Goal: Transaction & Acquisition: Book appointment/travel/reservation

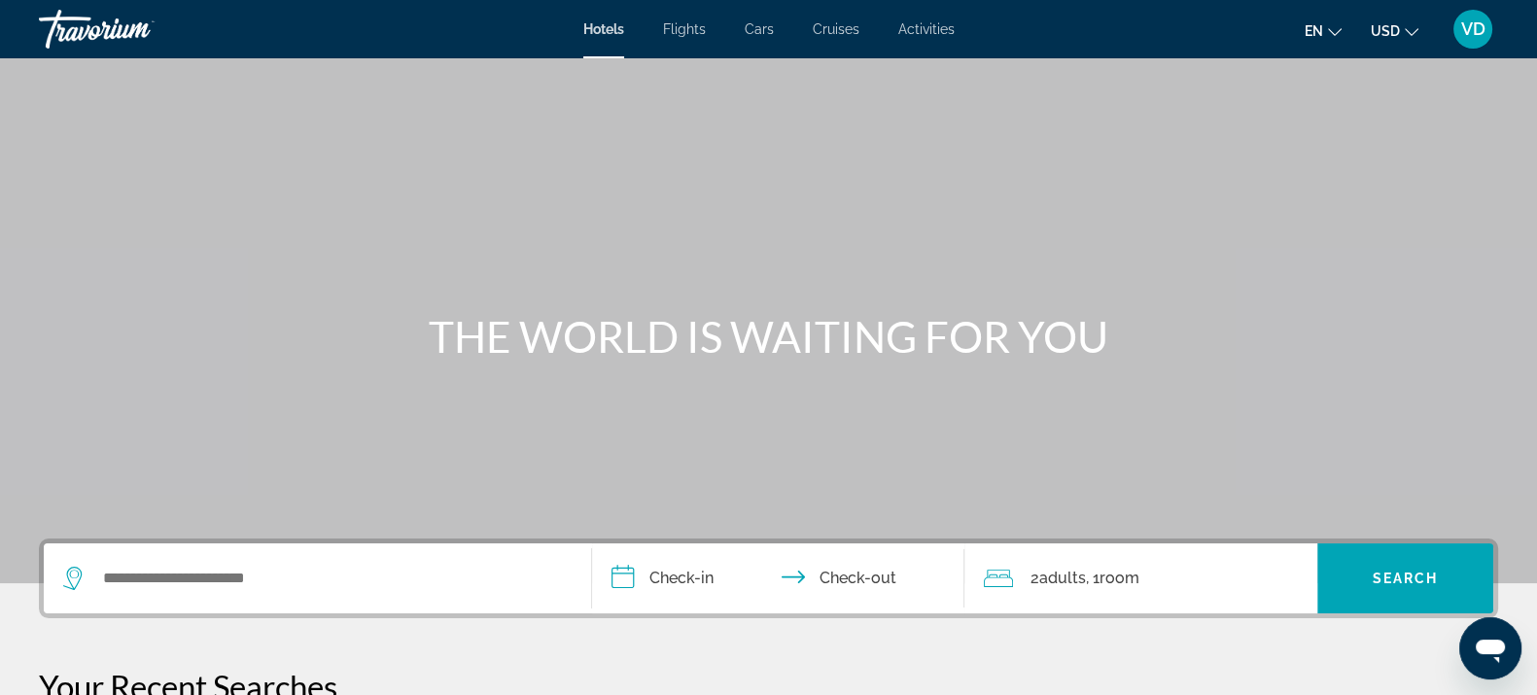
drag, startPoint x: 283, startPoint y: 553, endPoint x: 262, endPoint y: 581, distance: 34.8
click at [262, 581] on div "Search widget" at bounding box center [317, 578] width 508 height 70
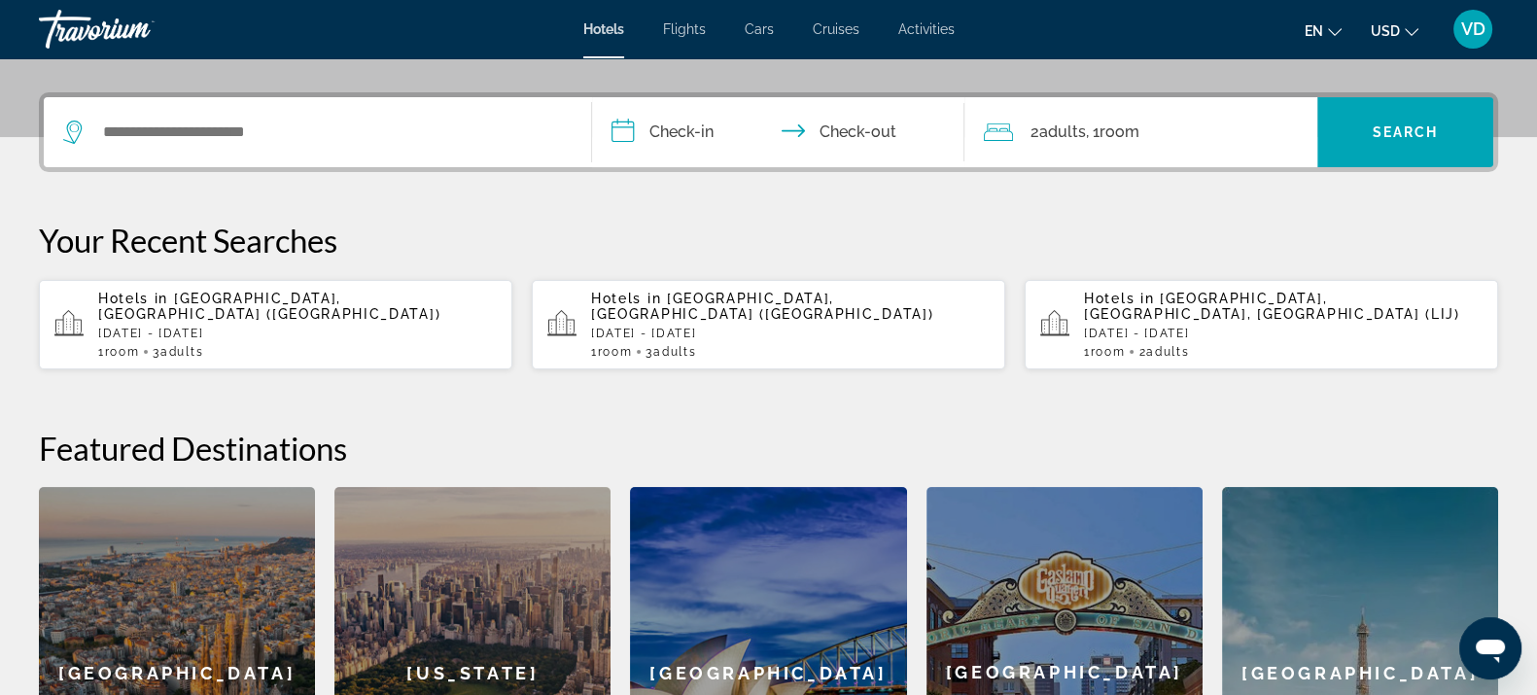
click at [262, 581] on div "**********" at bounding box center [768, 475] width 1537 height 766
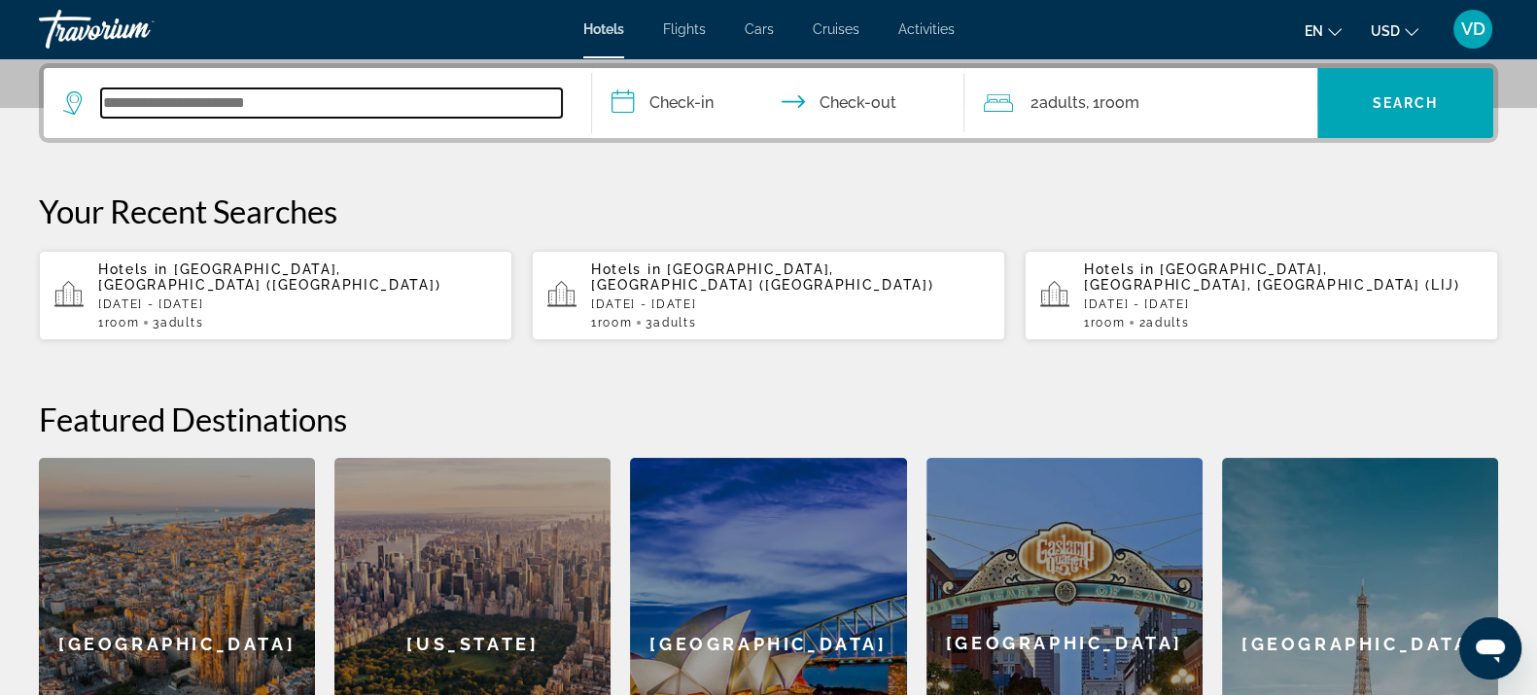
click at [314, 112] on input "Search widget" at bounding box center [331, 102] width 461 height 29
type input "*"
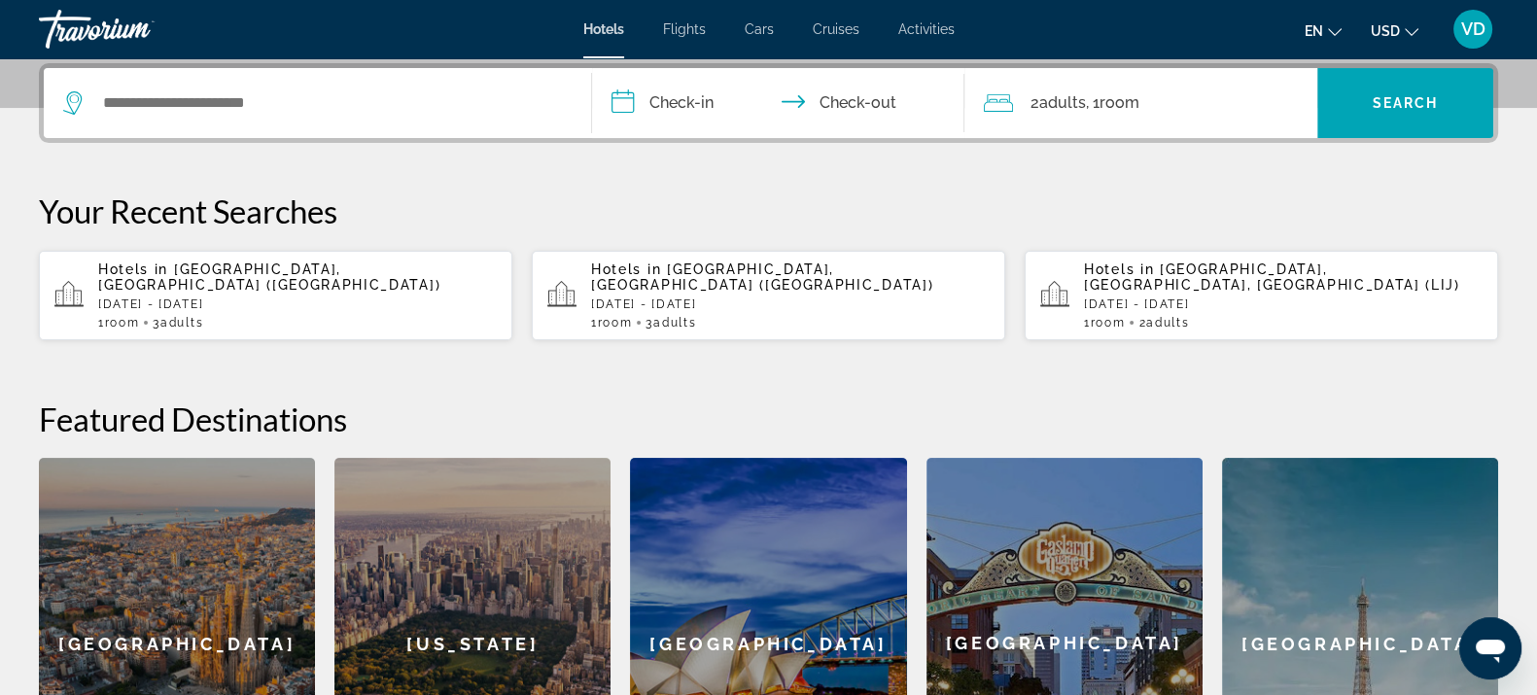
click at [1489, 29] on div "VD" at bounding box center [1472, 29] width 39 height 39
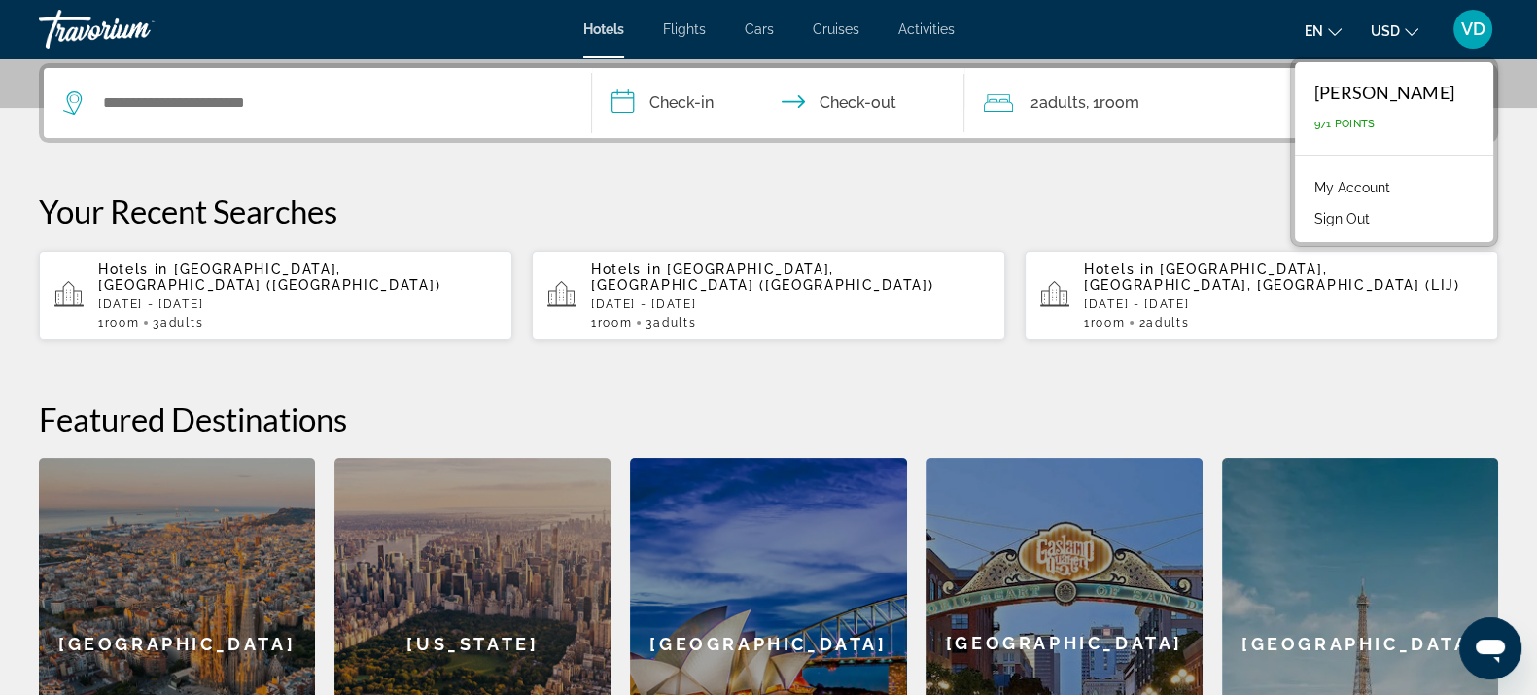
click at [1352, 219] on button "Sign Out" at bounding box center [1342, 218] width 75 height 25
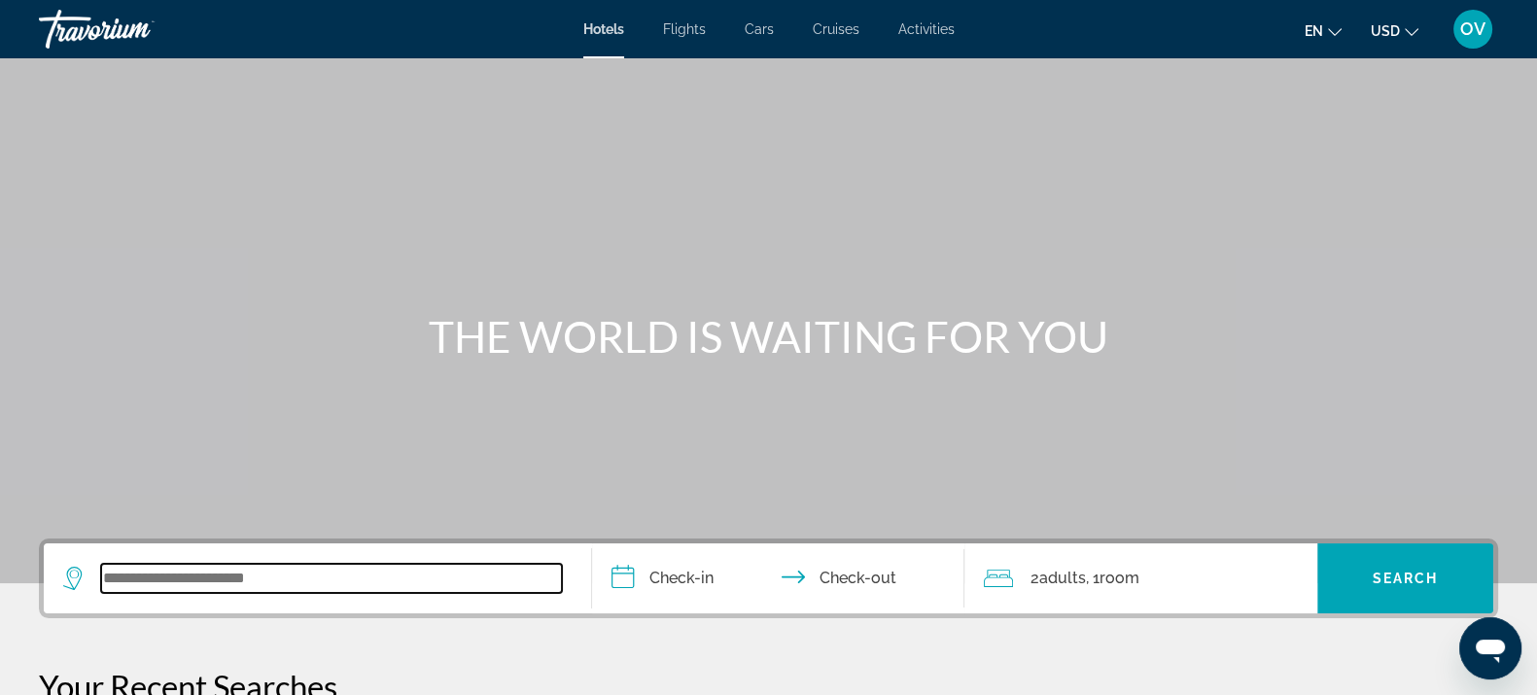
click at [238, 581] on input "Search widget" at bounding box center [331, 578] width 461 height 29
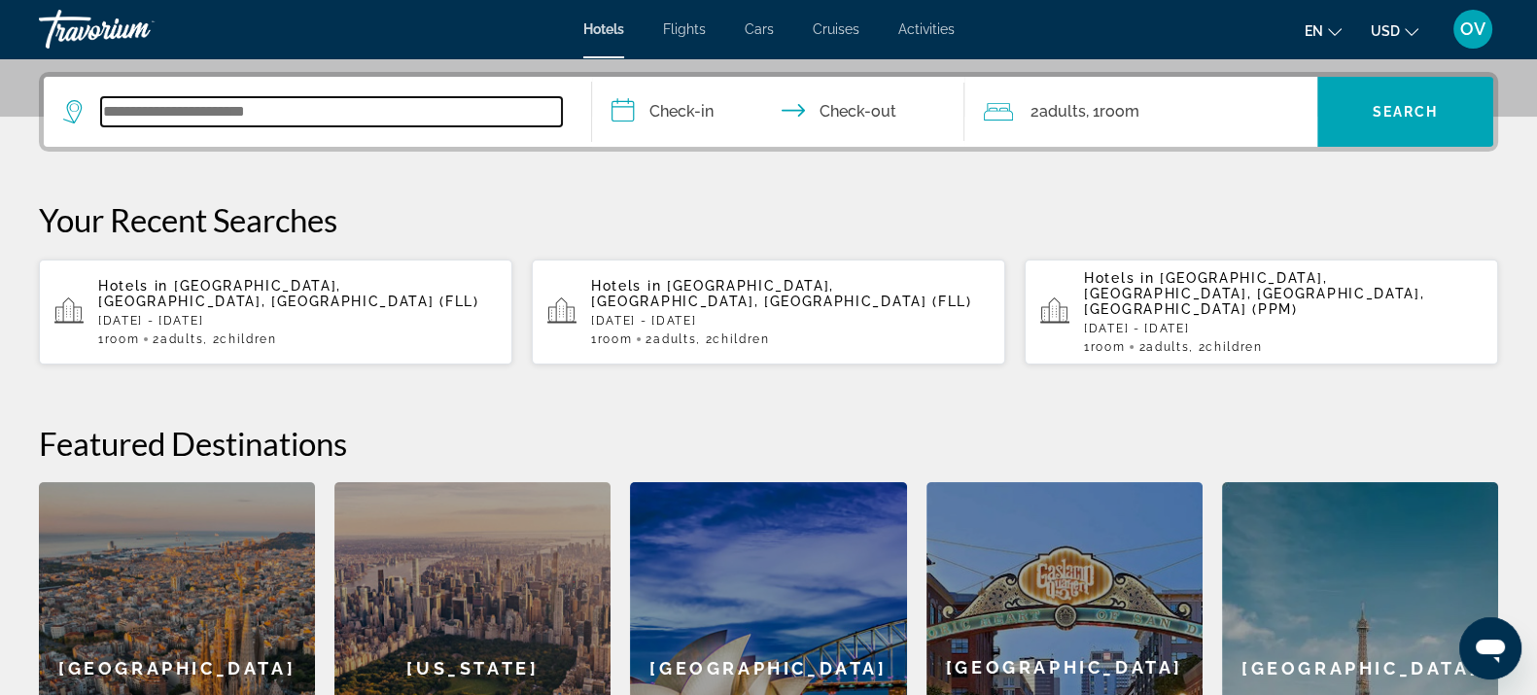
scroll to position [475, 0]
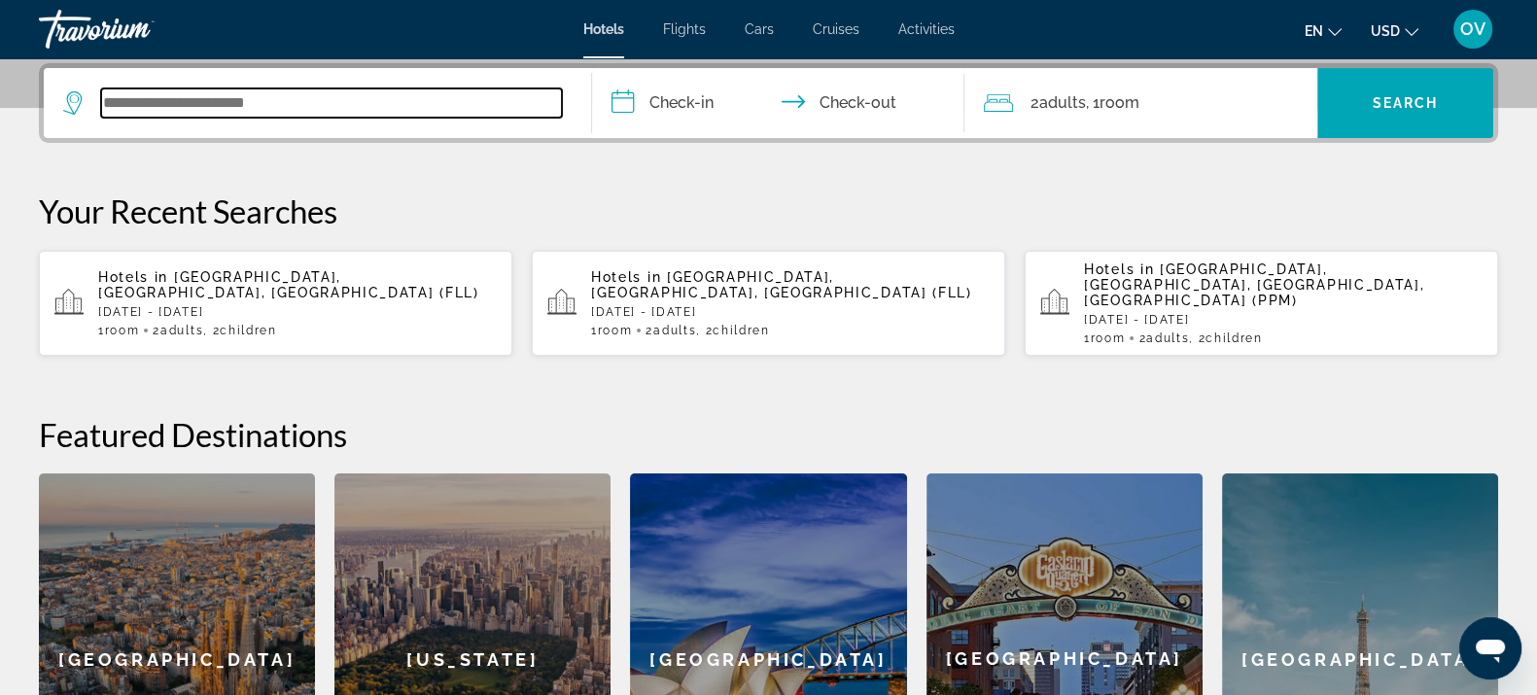
type input "*"
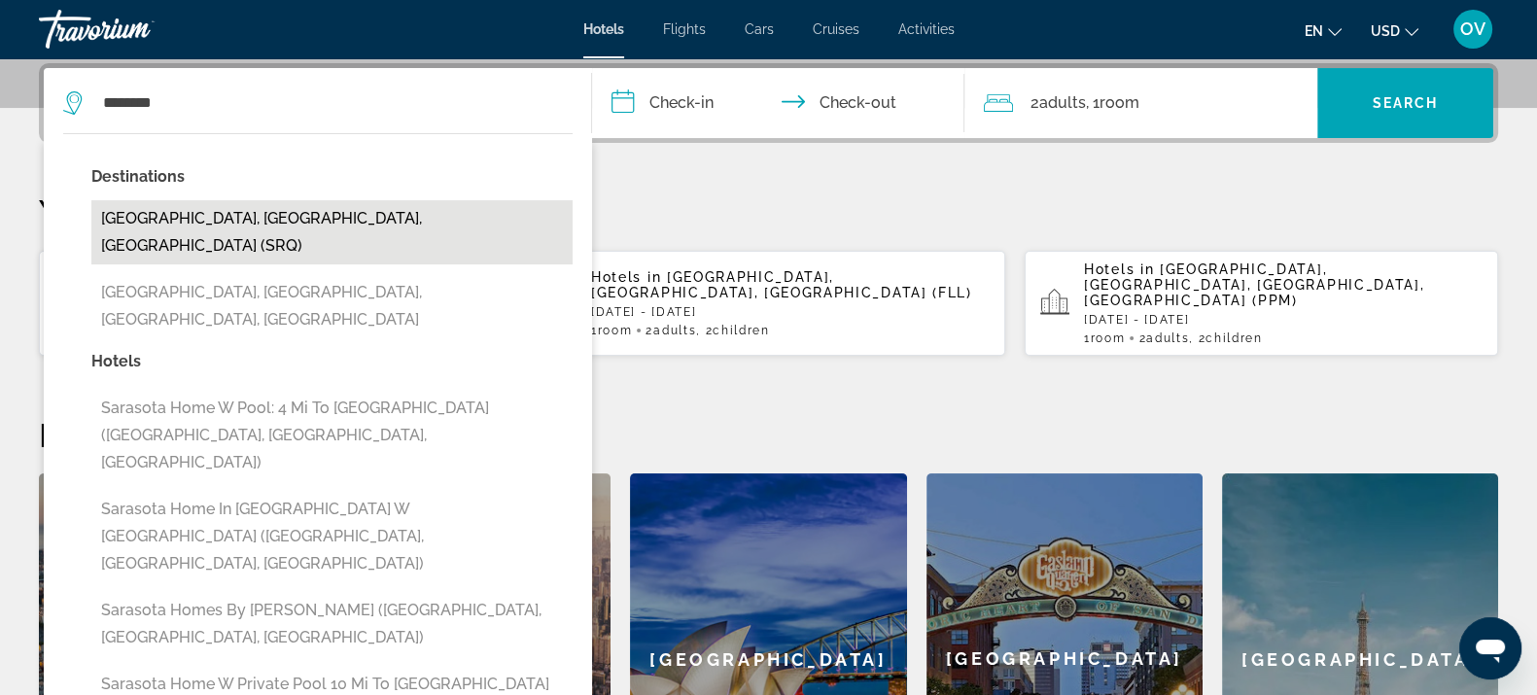
click at [327, 201] on button "Sarasota, FL, United States (SRQ)" at bounding box center [331, 232] width 481 height 64
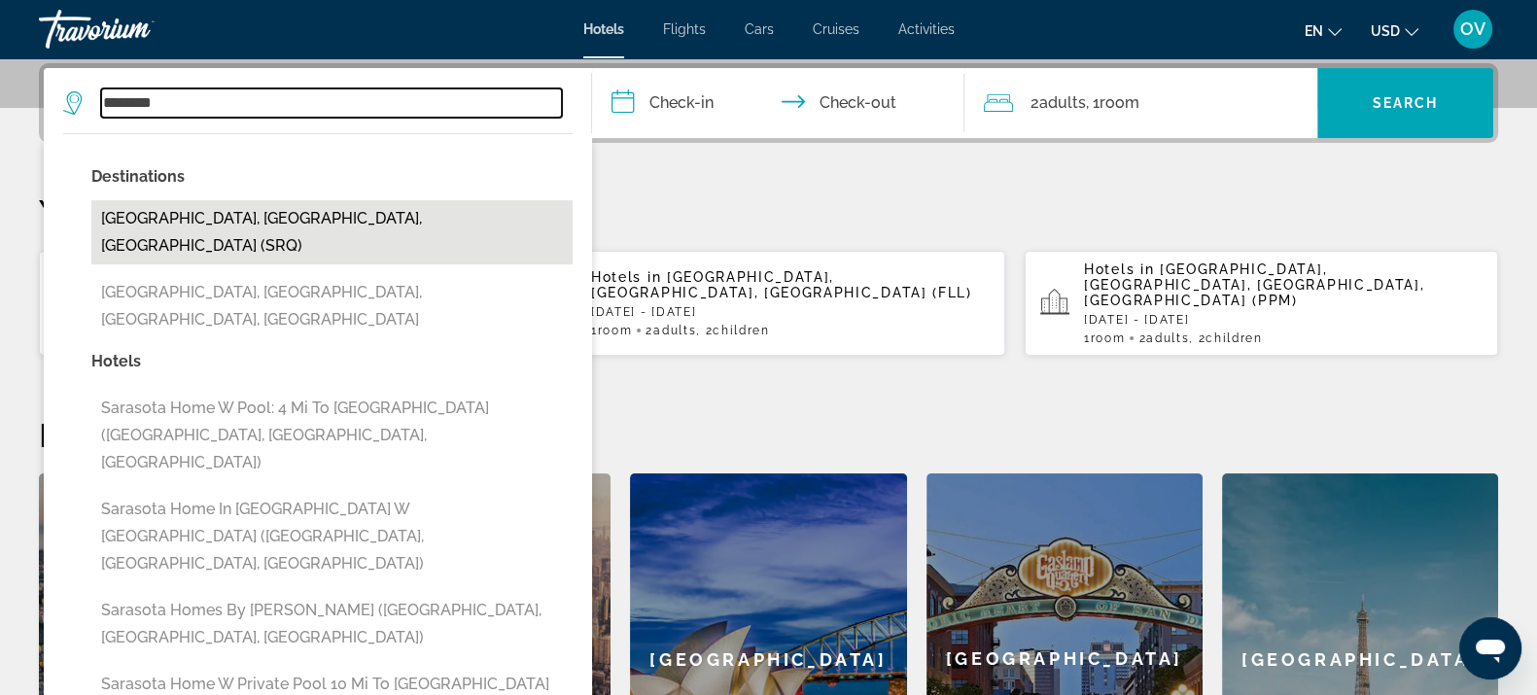
type input "**********"
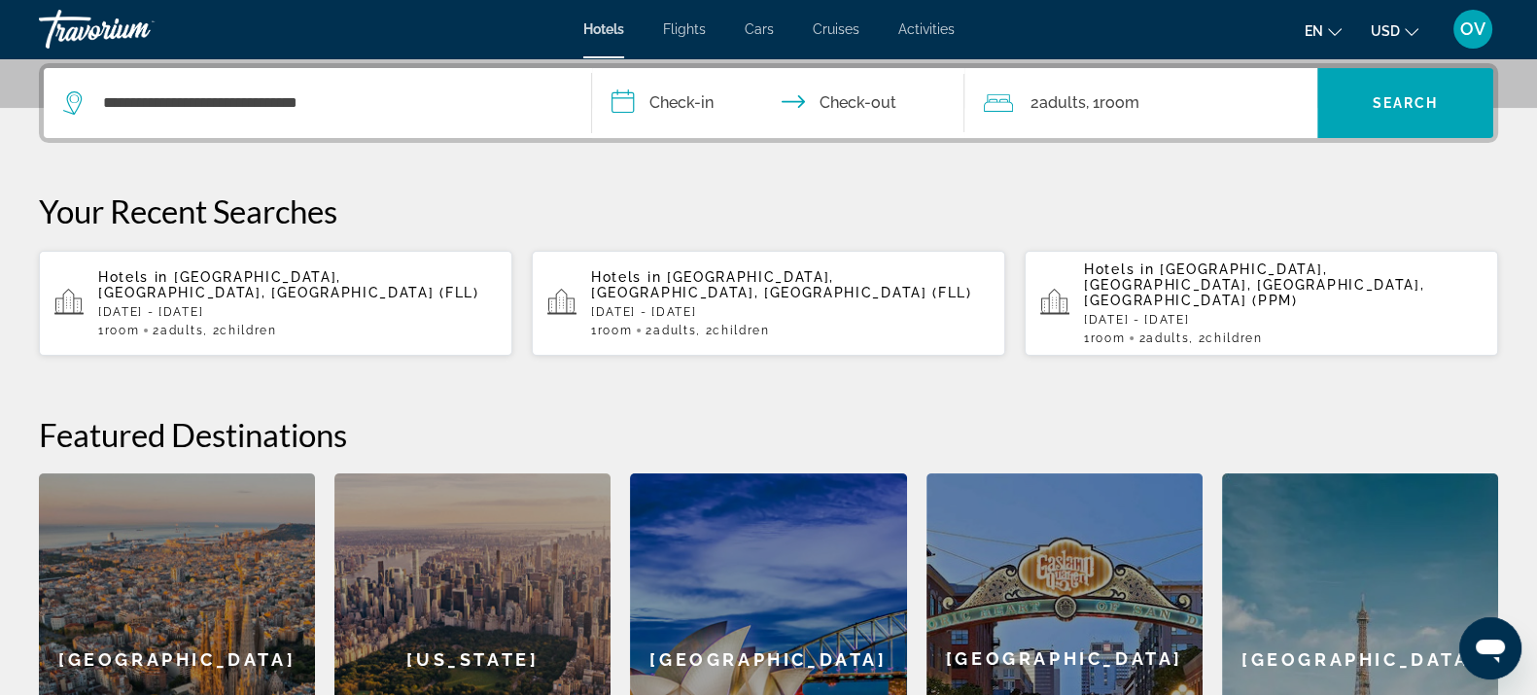
click at [678, 102] on input "**********" at bounding box center [782, 106] width 380 height 76
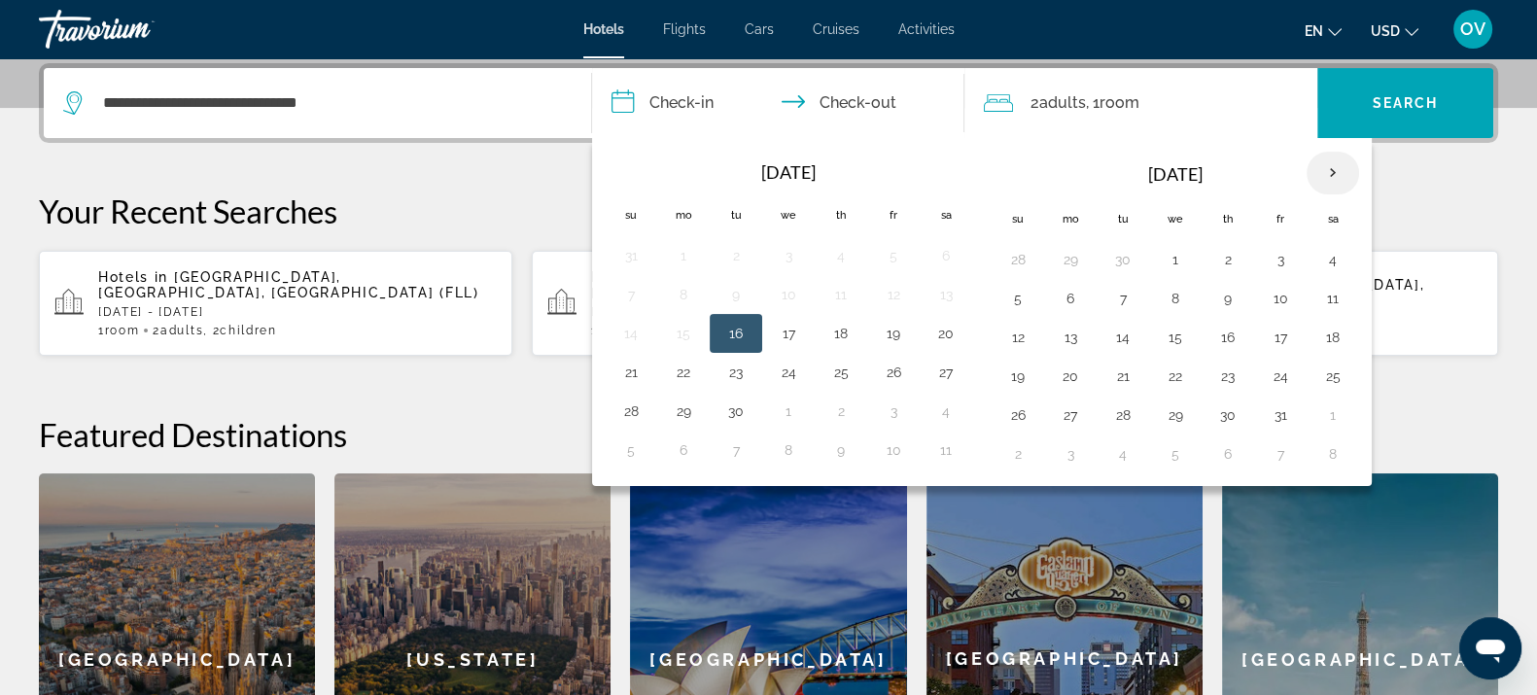
click at [1319, 163] on th "Next month" at bounding box center [1333, 173] width 52 height 43
click at [1178, 364] on button "24" at bounding box center [1175, 376] width 31 height 27
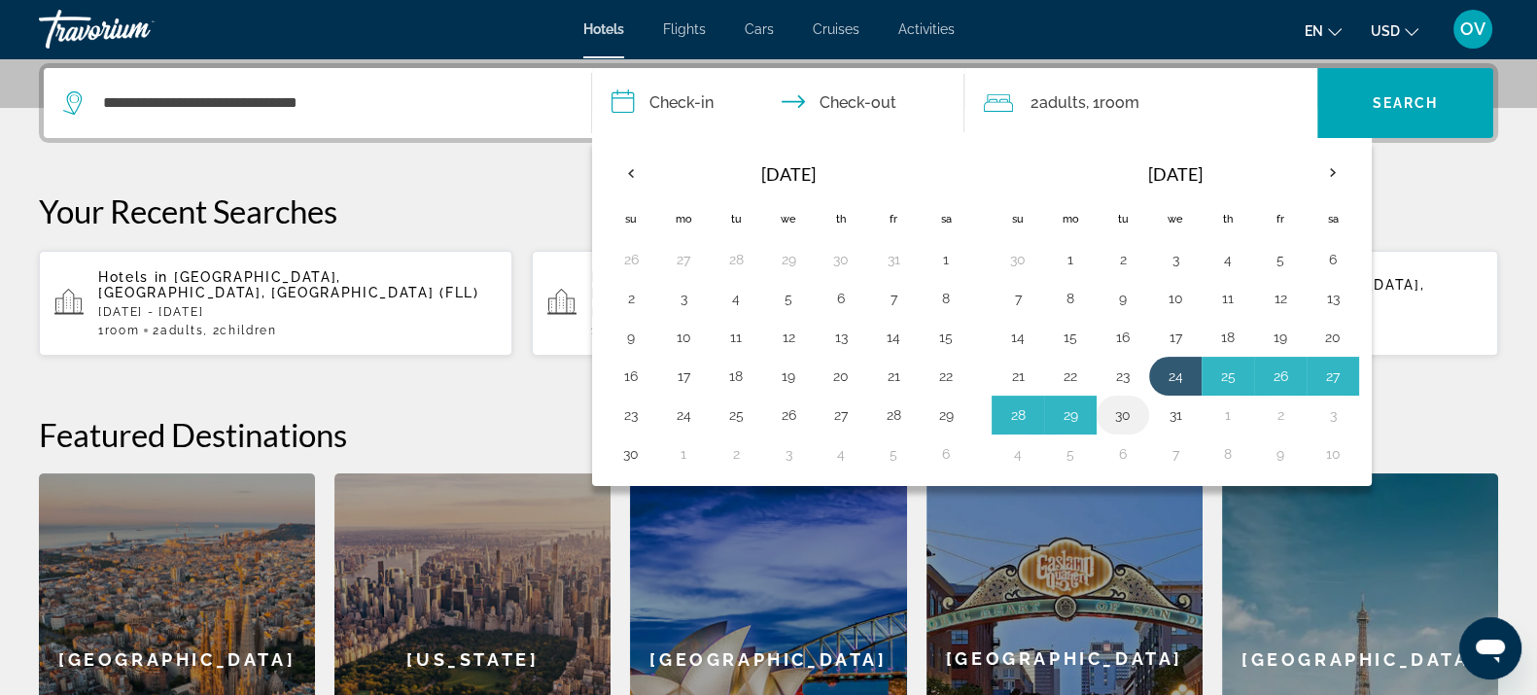
click at [1131, 401] on button "30" at bounding box center [1122, 414] width 31 height 27
type input "**********"
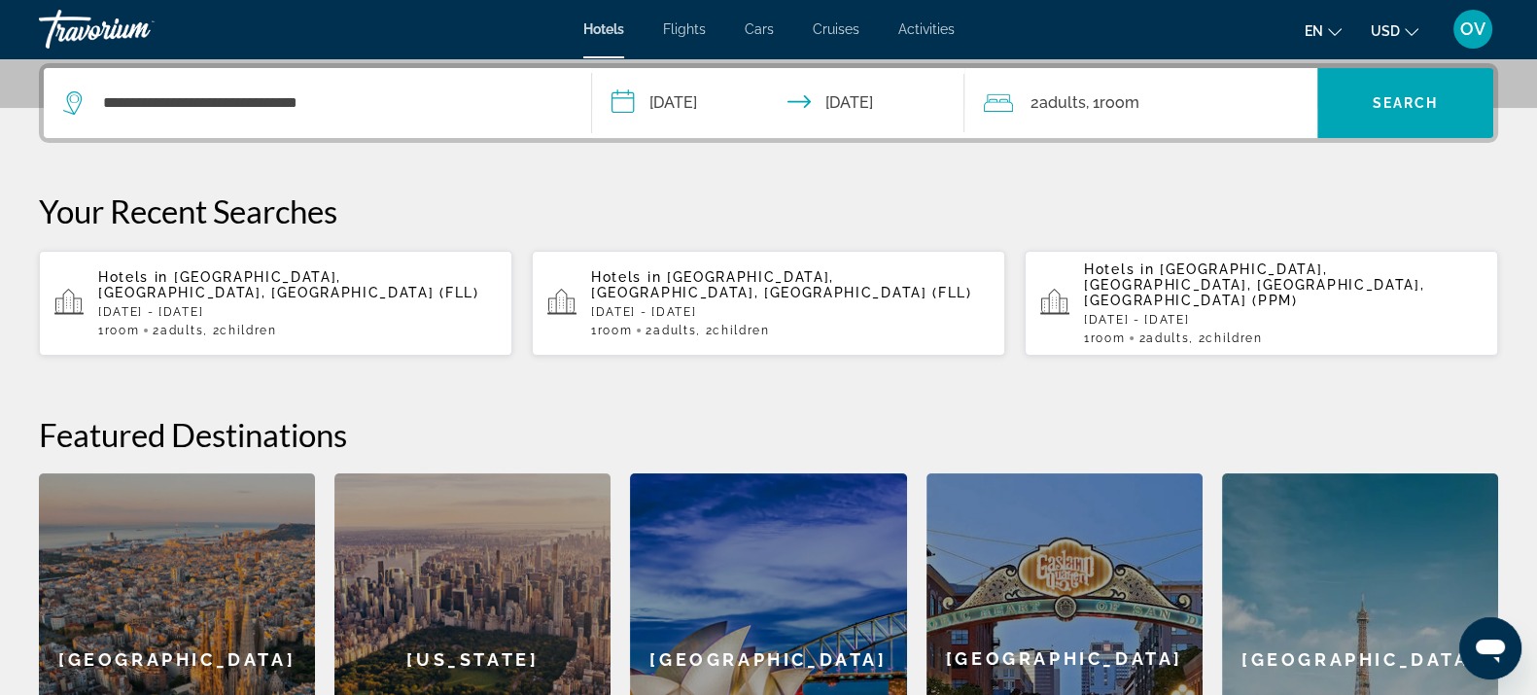
click at [1164, 102] on div "2 Adult Adults , 1 Room rooms" at bounding box center [1150, 102] width 333 height 27
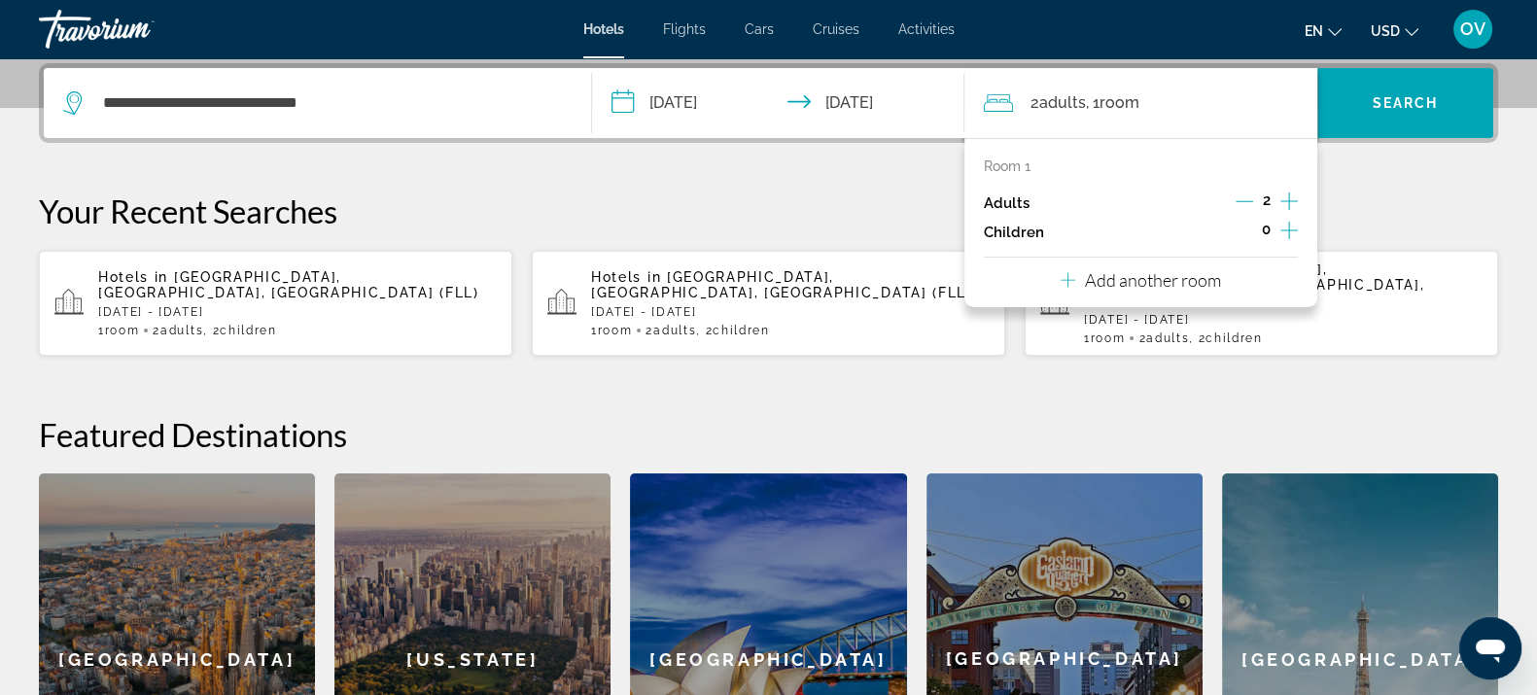
click at [1291, 206] on icon "Increment adults" at bounding box center [1288, 201] width 17 height 23
click at [1245, 196] on div "3" at bounding box center [1267, 203] width 62 height 29
click at [1245, 196] on icon "Decrement adults" at bounding box center [1244, 200] width 17 height 17
click at [1290, 221] on icon "Increment children" at bounding box center [1288, 230] width 17 height 23
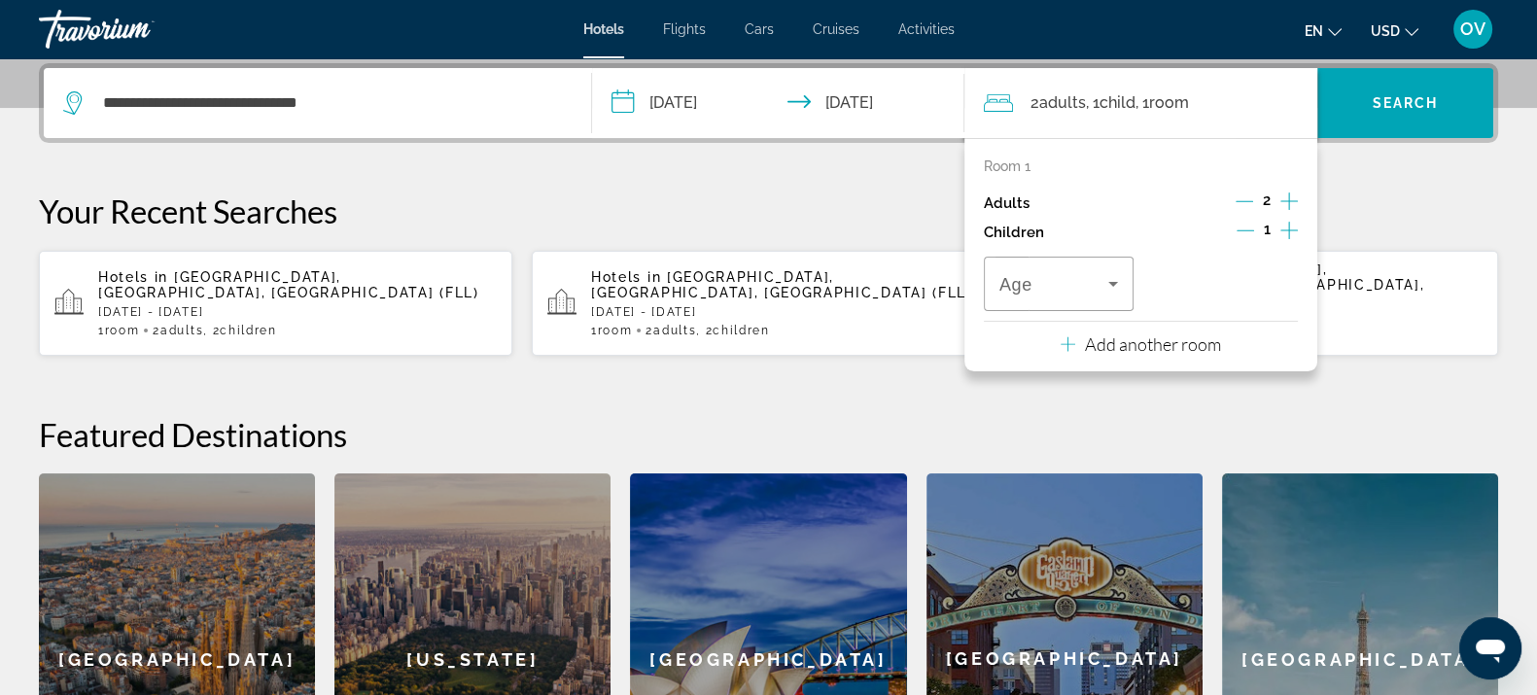
click at [1290, 221] on icon "Increment children" at bounding box center [1288, 230] width 17 height 23
click at [1078, 265] on div "Travelers: 2 adults, 2 children" at bounding box center [1058, 284] width 119 height 54
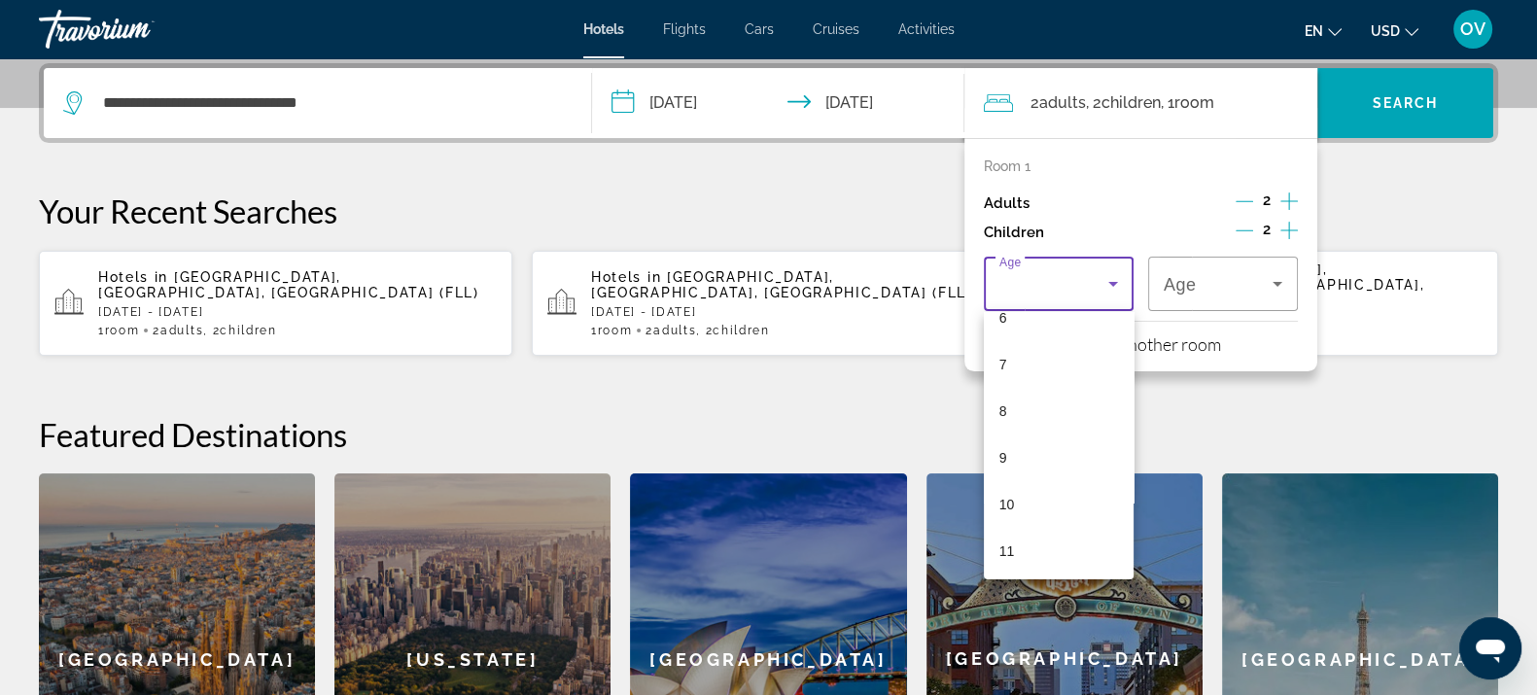
scroll to position [306, 0]
drag, startPoint x: 1016, startPoint y: 487, endPoint x: 1224, endPoint y: 287, distance: 288.8
click at [1224, 287] on div "0 1 2 3 4 5 6 7 8 9 10 11 12 13 14 15 16 17" at bounding box center [768, 347] width 1537 height 695
click at [1022, 490] on mat-option "10" at bounding box center [1059, 503] width 150 height 47
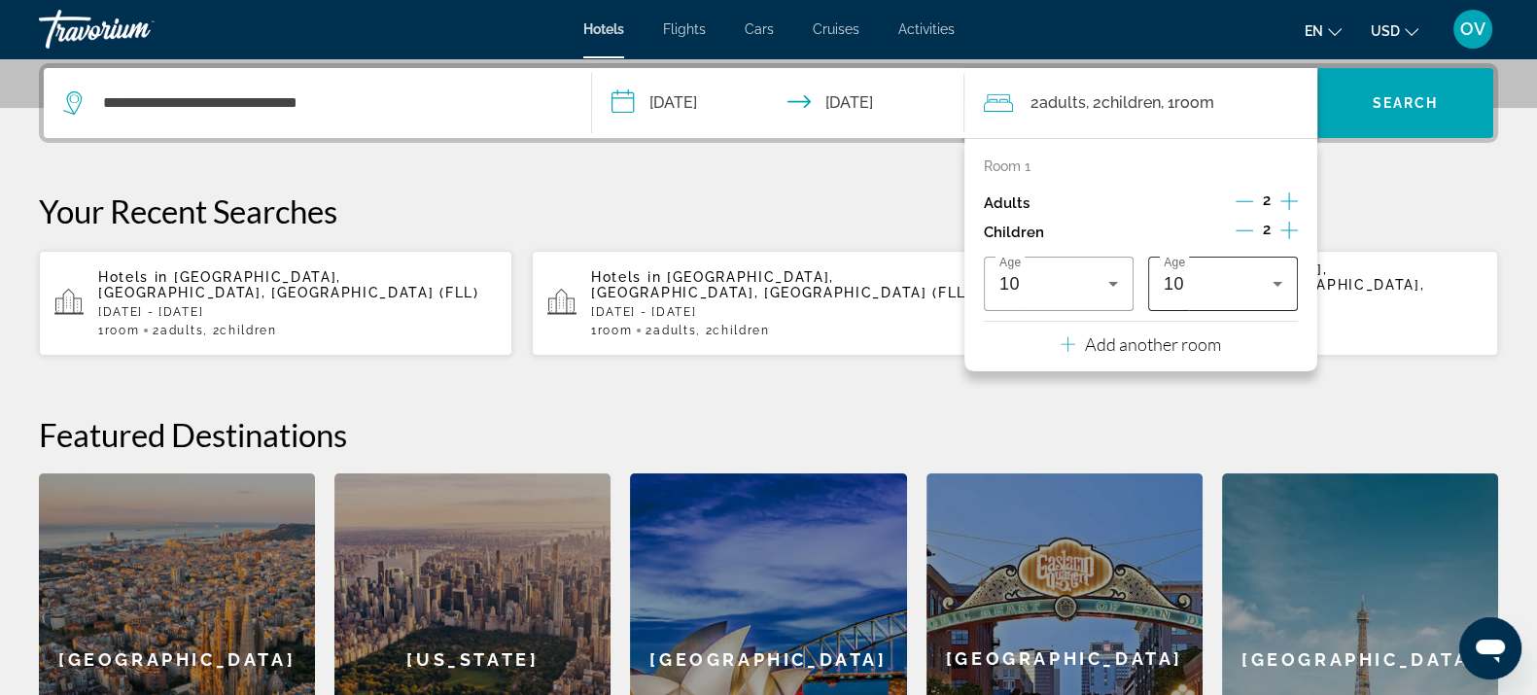
click at [1210, 306] on div "10" at bounding box center [1223, 284] width 119 height 54
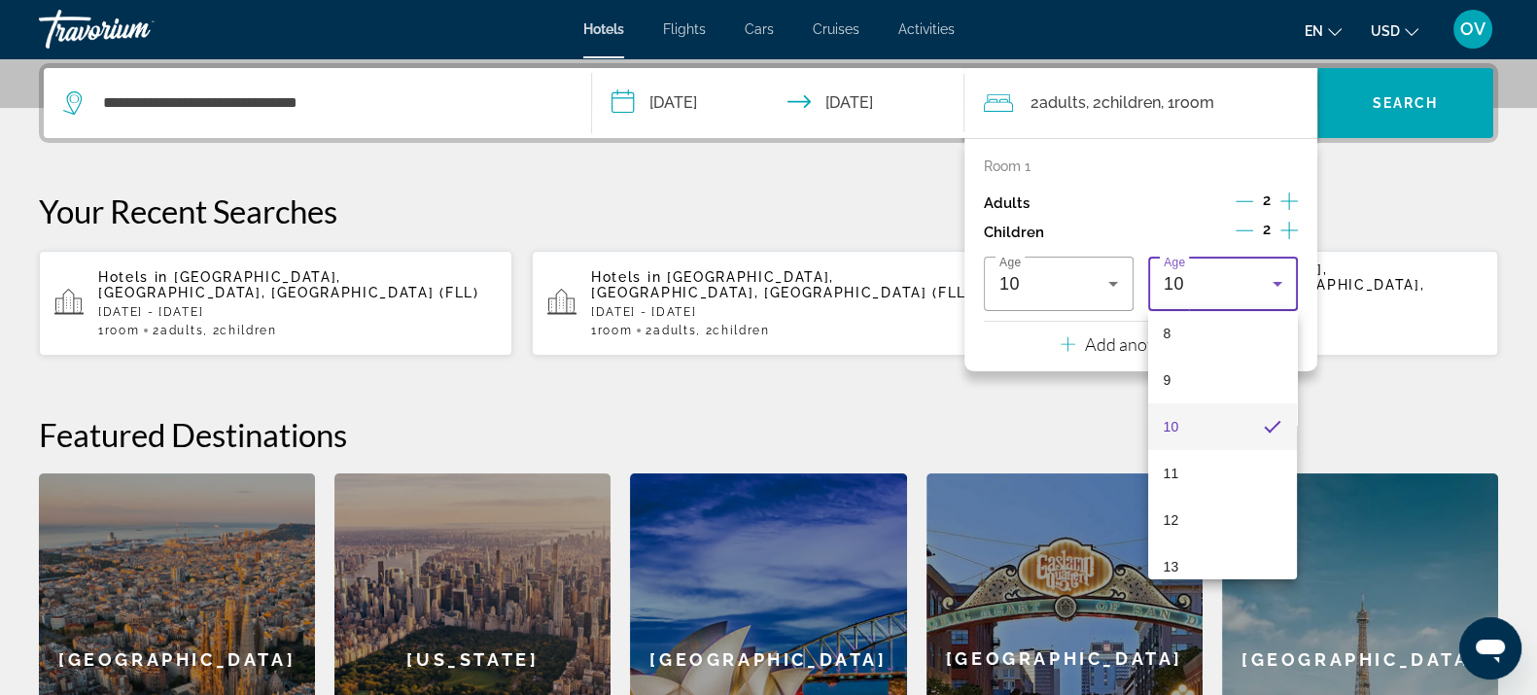
scroll to position [588, 0]
click at [1186, 451] on mat-option "15" at bounding box center [1223, 455] width 150 height 47
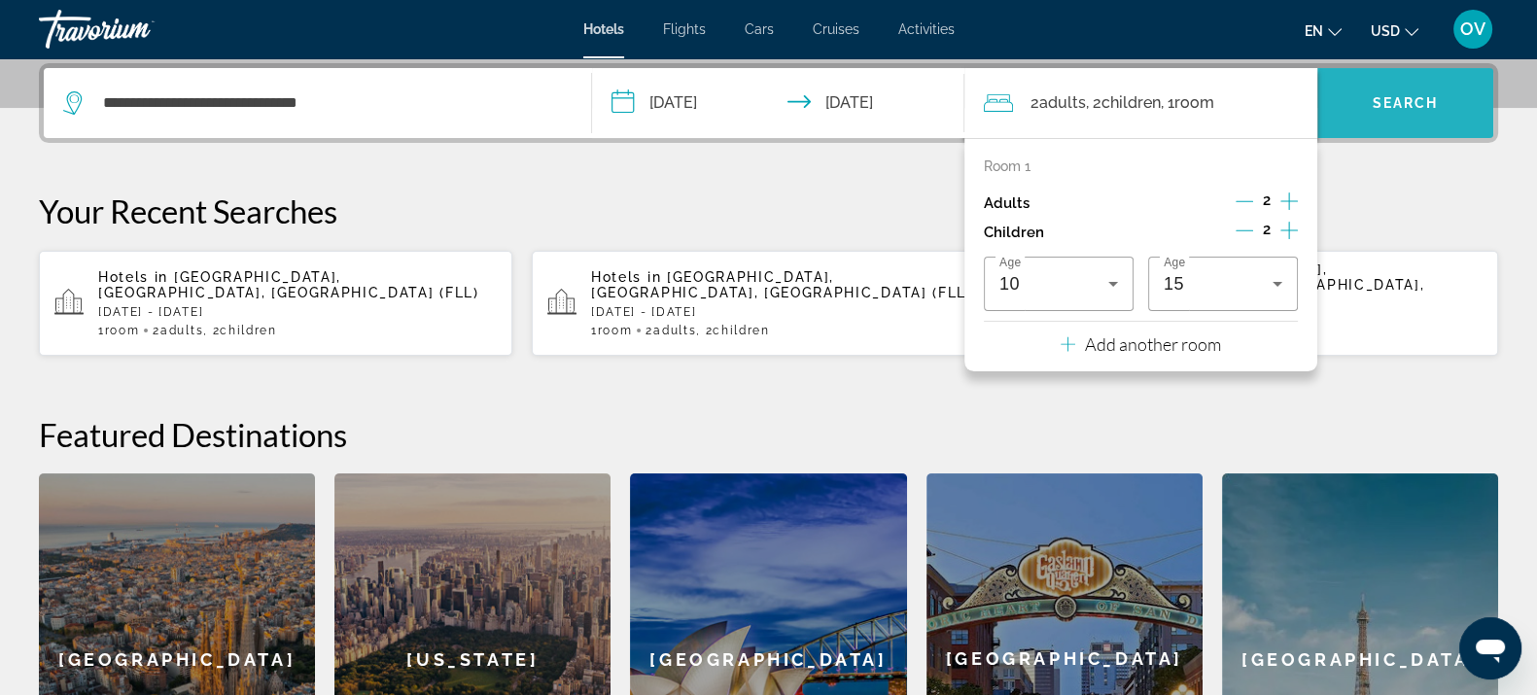
click at [1400, 120] on span "Search widget" at bounding box center [1405, 103] width 176 height 47
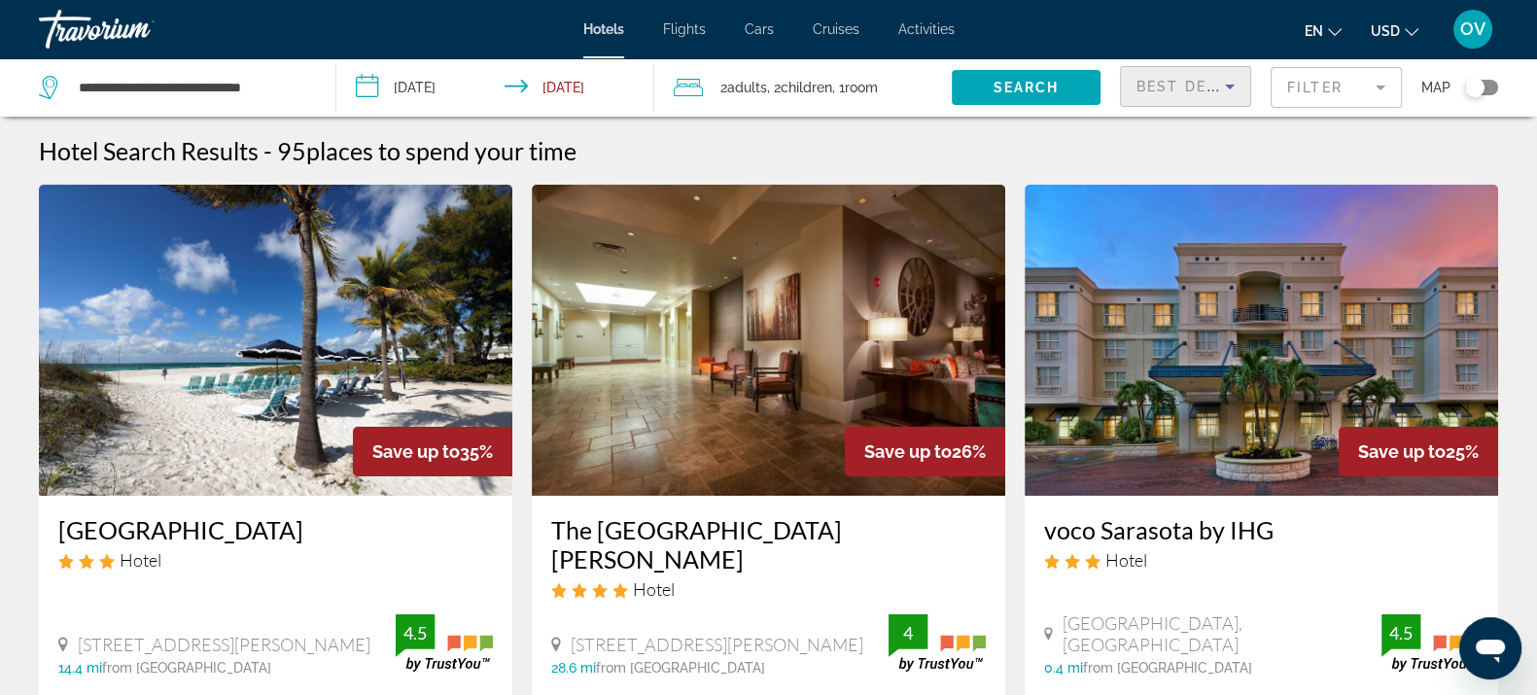
click at [1230, 83] on icon "Sort by" at bounding box center [1229, 86] width 23 height 23
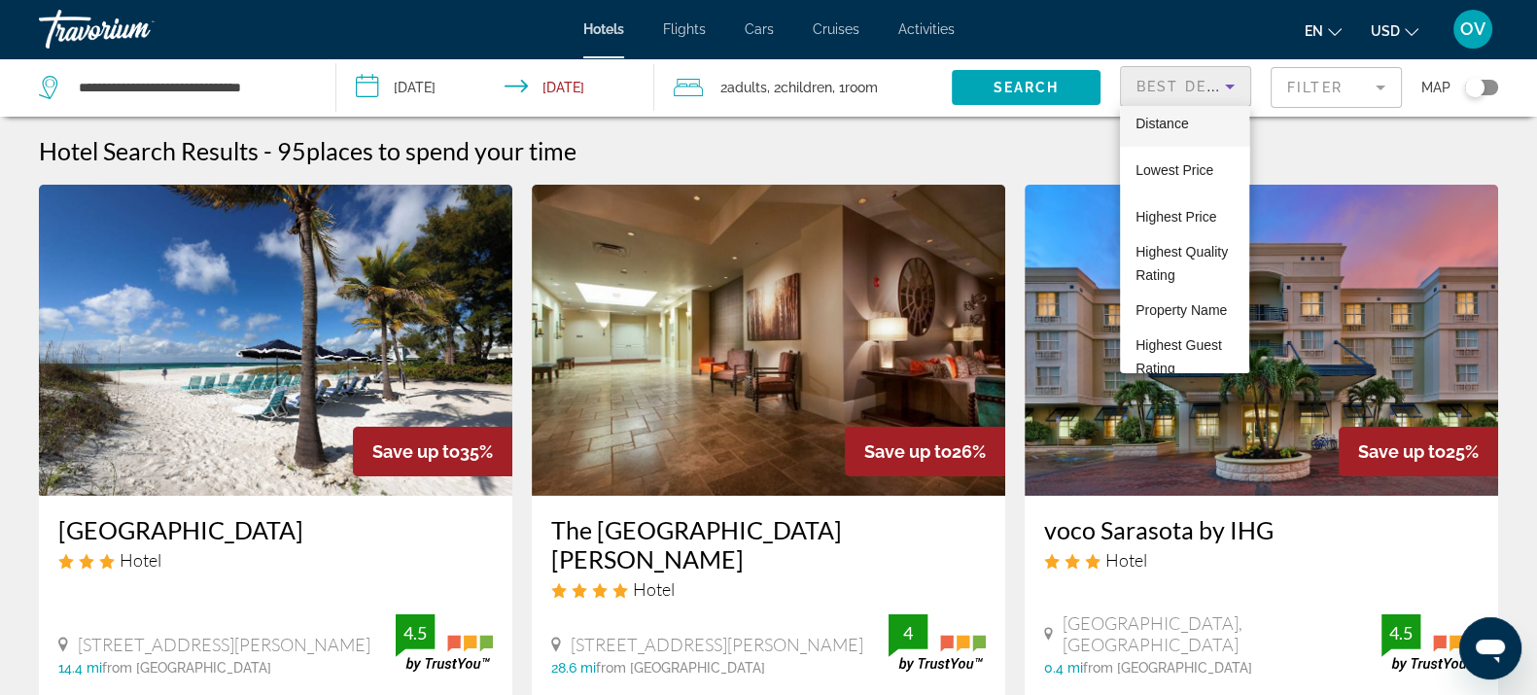
scroll to position [51, 0]
click at [1182, 192] on mat-option "Lowest Price" at bounding box center [1184, 180] width 129 height 47
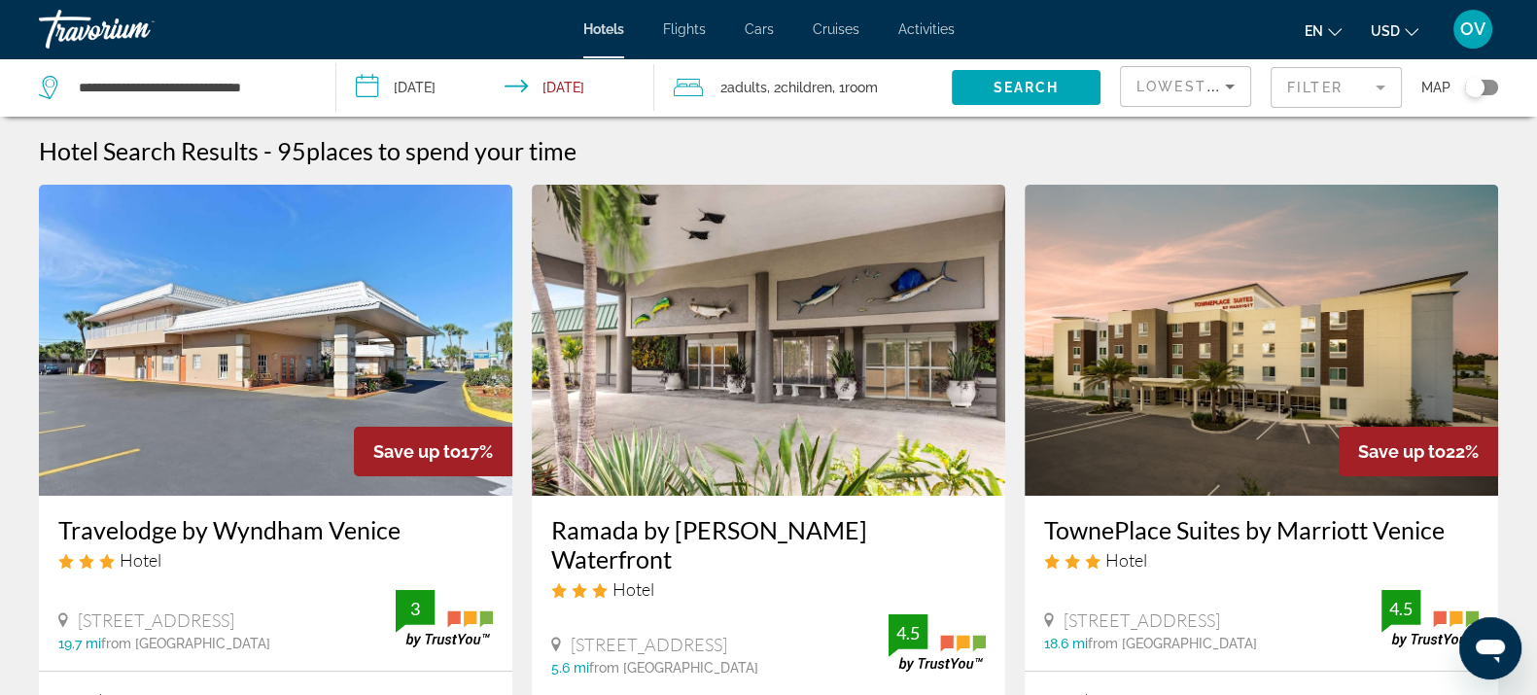
click at [1201, 87] on span "Lowest Price" at bounding box center [1198, 87] width 124 height 16
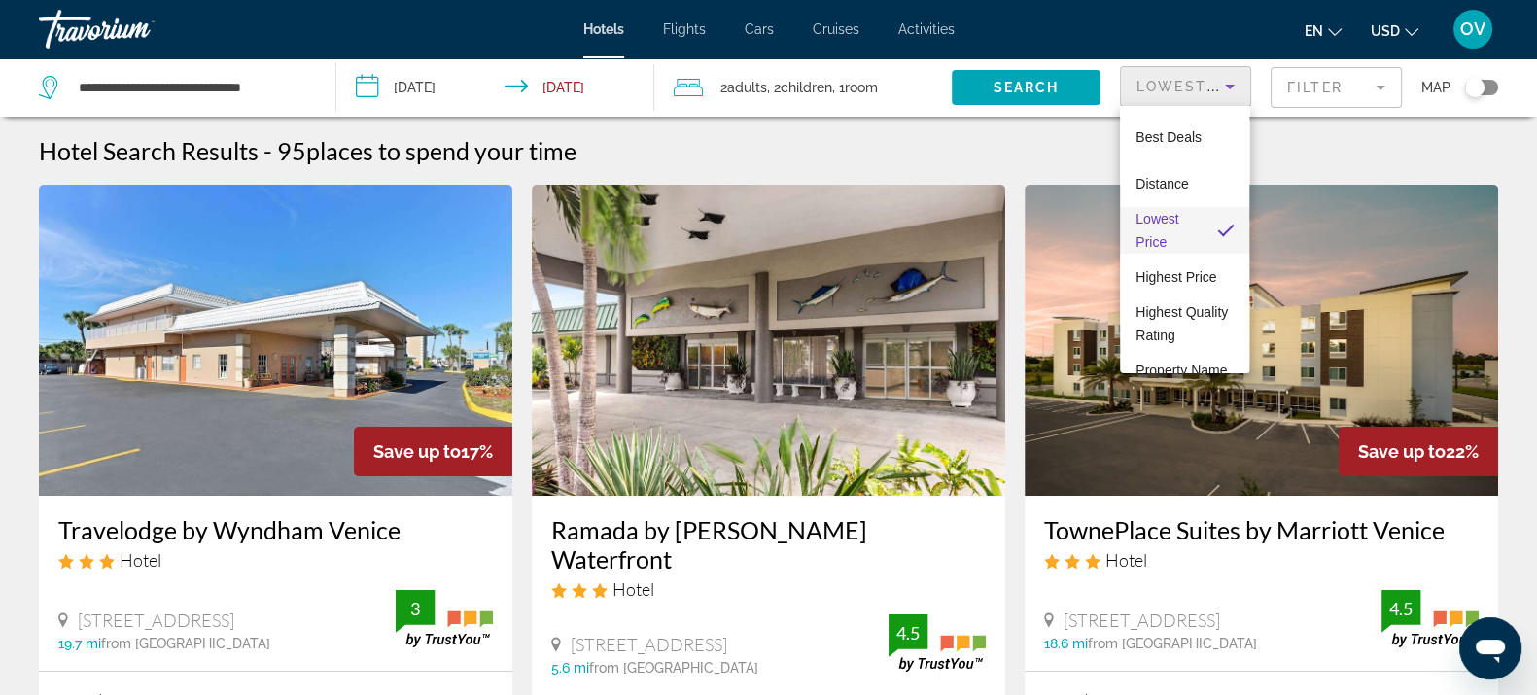
click at [1323, 87] on div at bounding box center [768, 347] width 1537 height 695
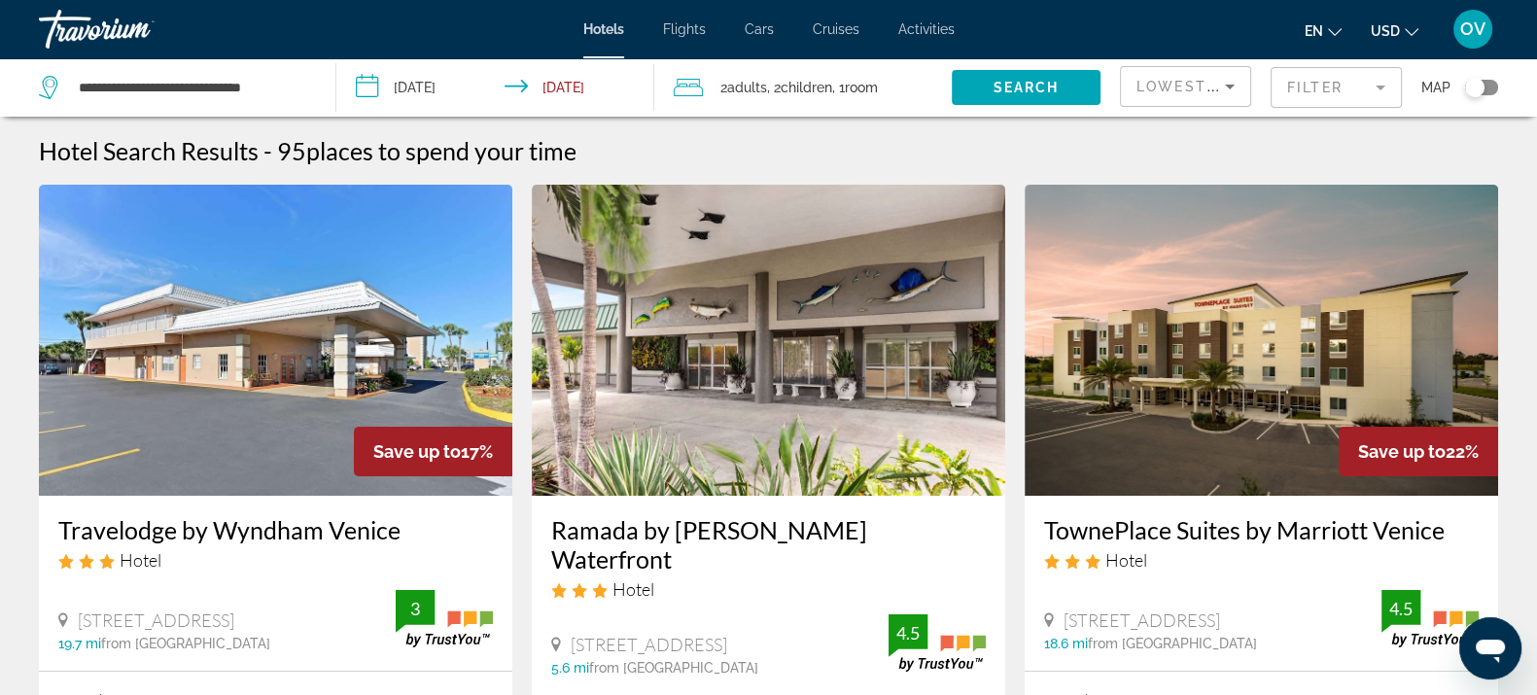
click at [1323, 87] on mat-form-field "Filter" at bounding box center [1336, 87] width 131 height 41
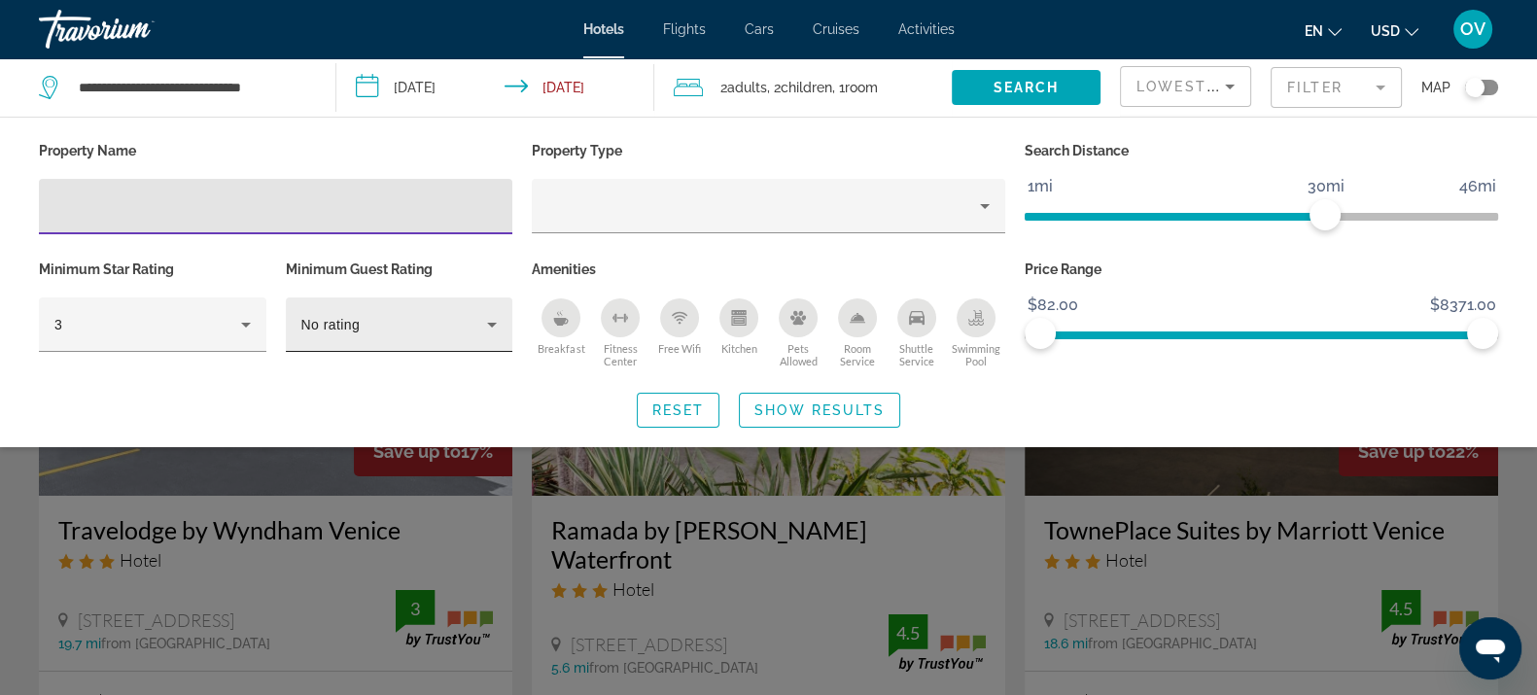
click at [471, 301] on div "No rating" at bounding box center [399, 324] width 196 height 54
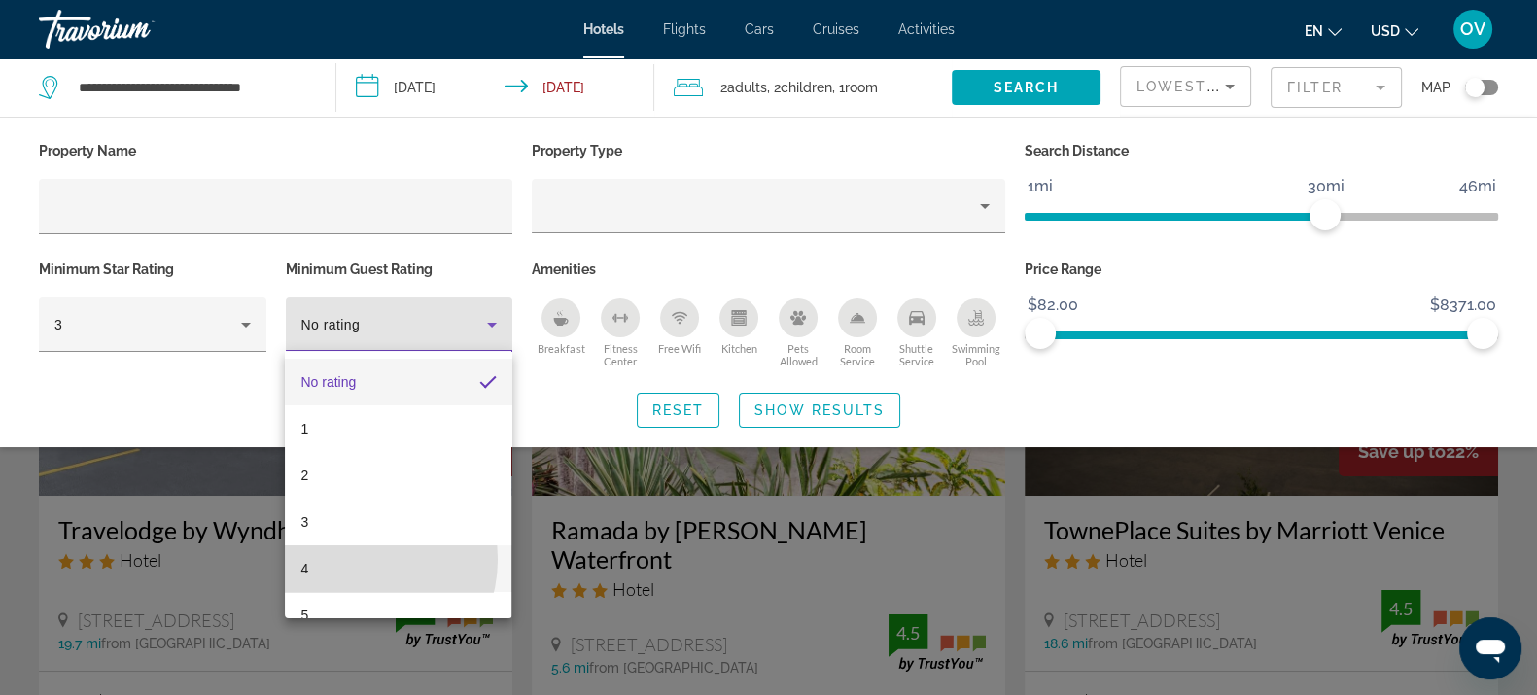
click at [351, 559] on mat-option "4" at bounding box center [398, 568] width 227 height 47
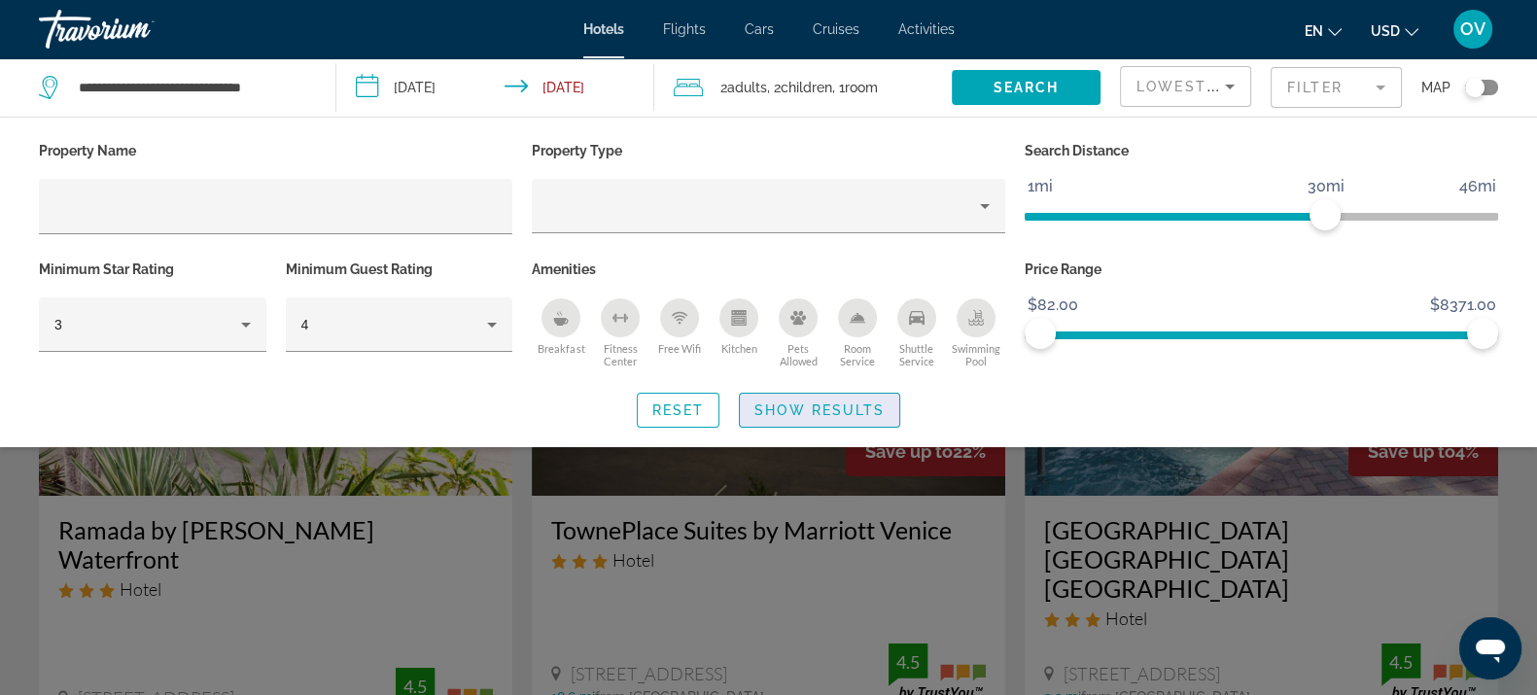
click at [812, 422] on span "Search widget" at bounding box center [819, 410] width 159 height 47
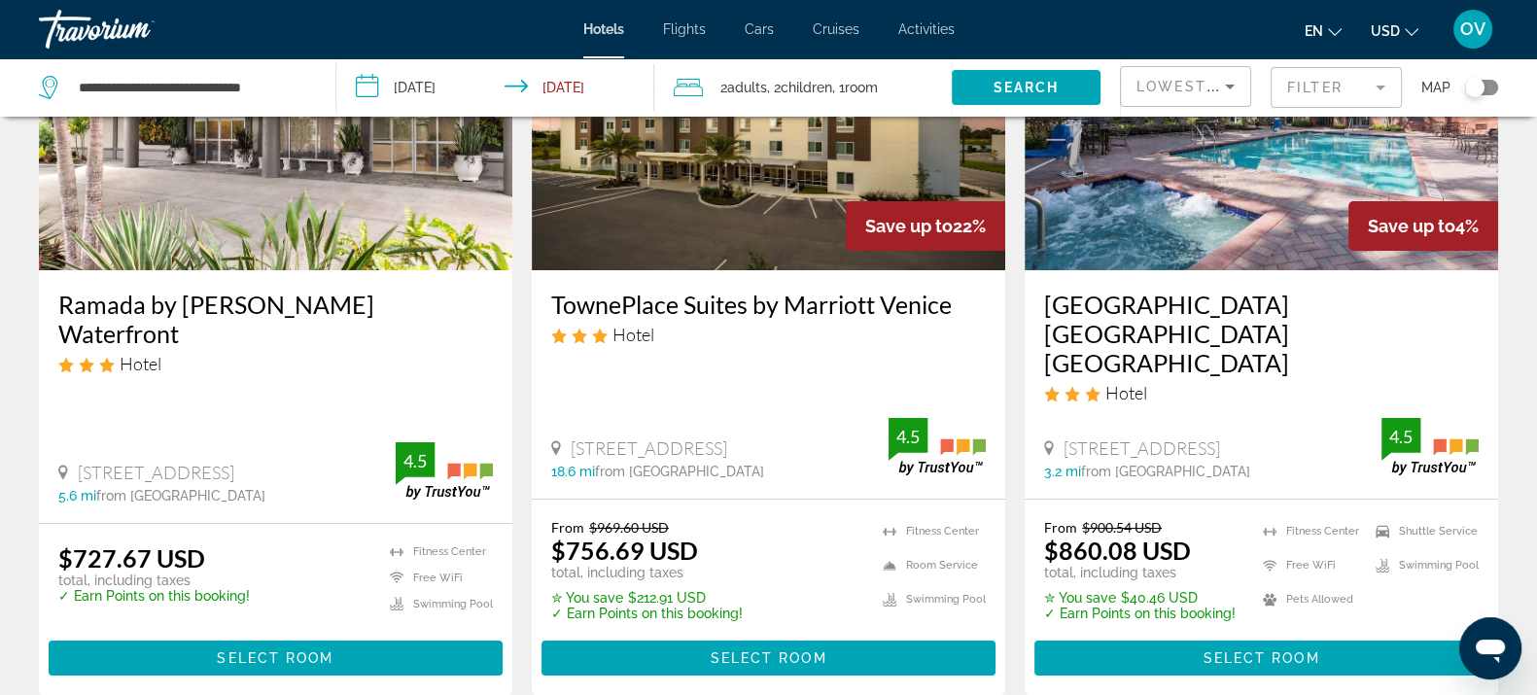
scroll to position [208, 0]
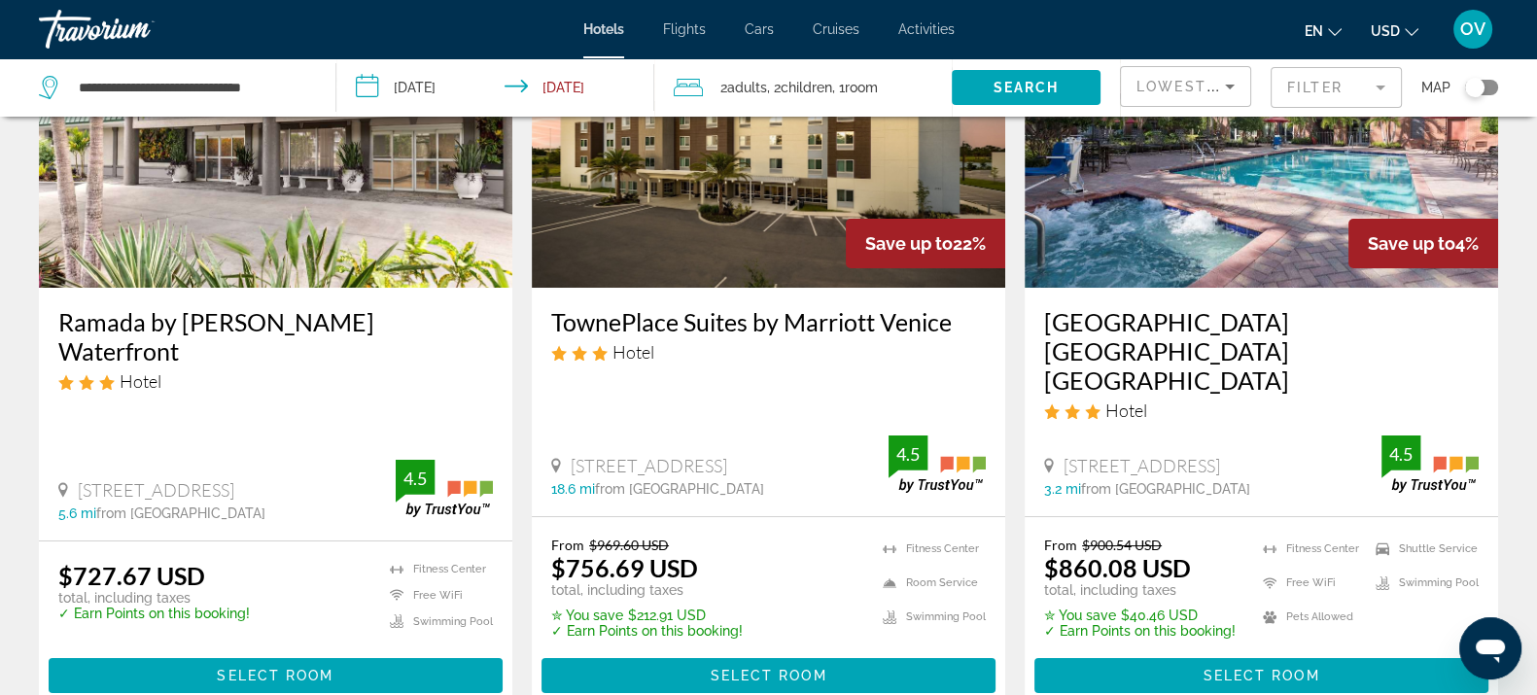
drag, startPoint x: 311, startPoint y: 435, endPoint x: 53, endPoint y: 434, distance: 257.6
click at [53, 434] on div "Ramada by Wyndham Sarasota Waterfront Hotel 7150 N Tamiami Trail, Sarasota 5.6 …" at bounding box center [275, 414] width 473 height 253
copy span "7150 N Tamiami Trail, Sarasota"
